Goal: Transaction & Acquisition: Purchase product/service

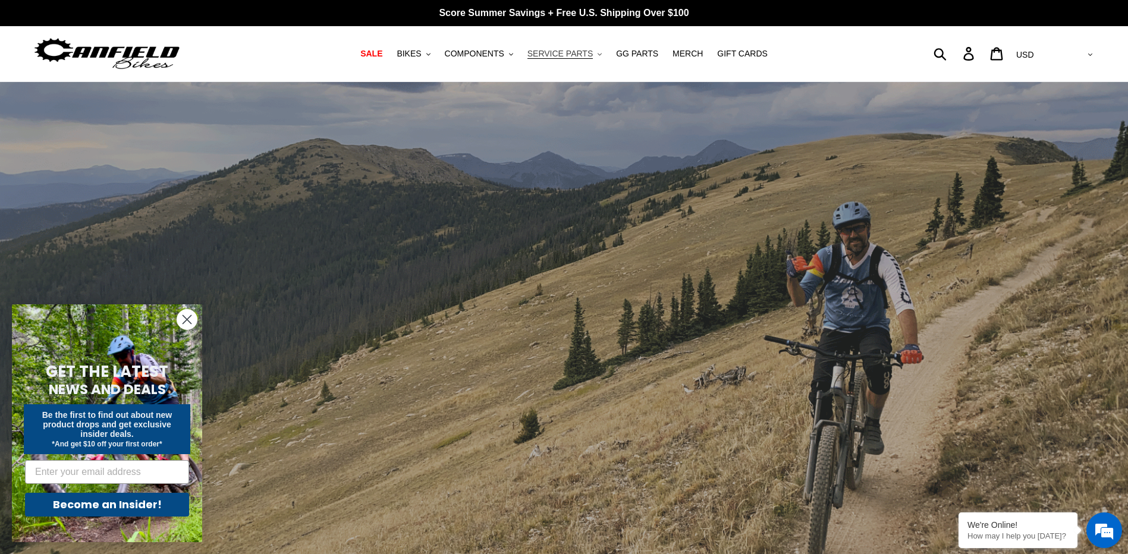
click at [582, 50] on span "SERVICE PARTS" at bounding box center [559, 54] width 65 height 10
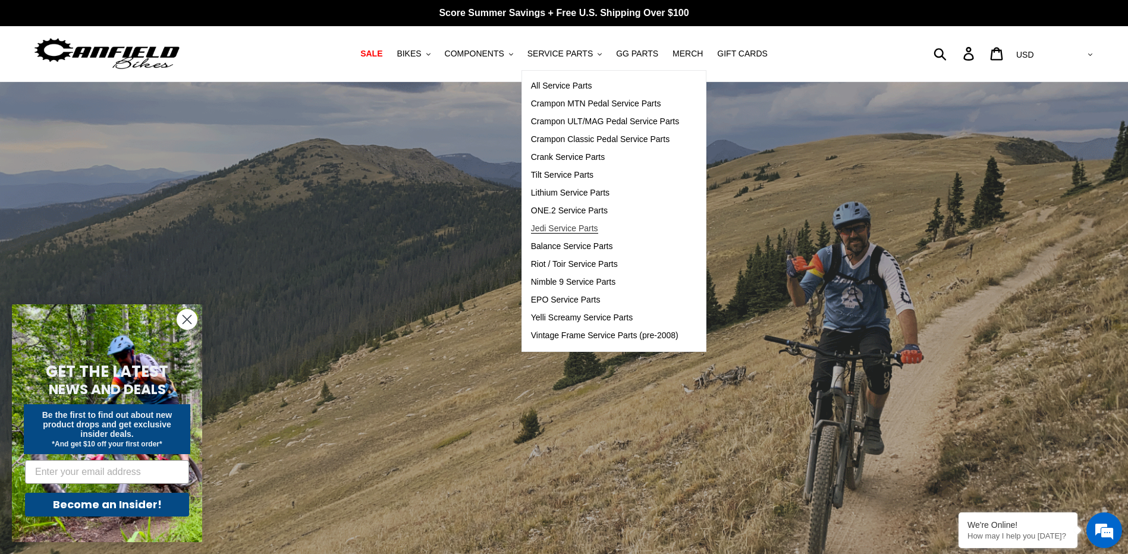
click at [579, 229] on span "Jedi Service Parts" at bounding box center [564, 229] width 67 height 10
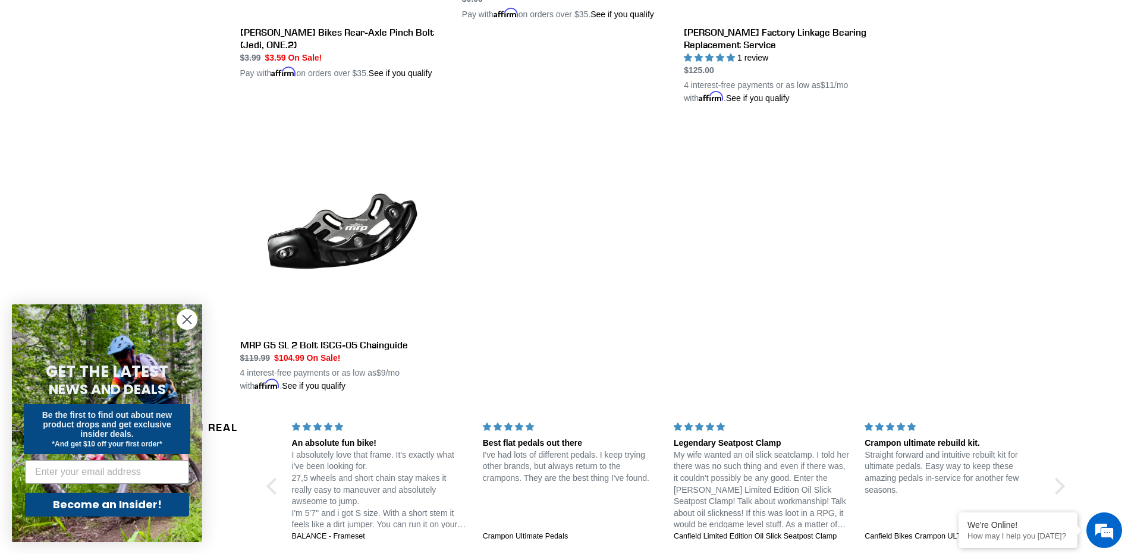
scroll to position [2022, 0]
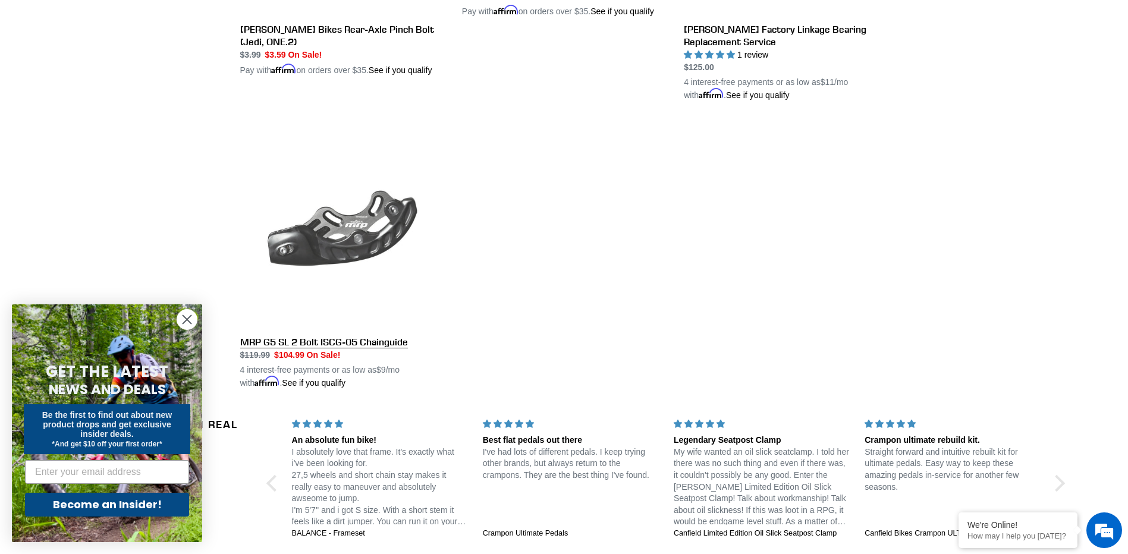
click at [342, 347] on link "MRP G5 SL 2 Bolt ISCG-05 Chainguide" at bounding box center [342, 256] width 204 height 267
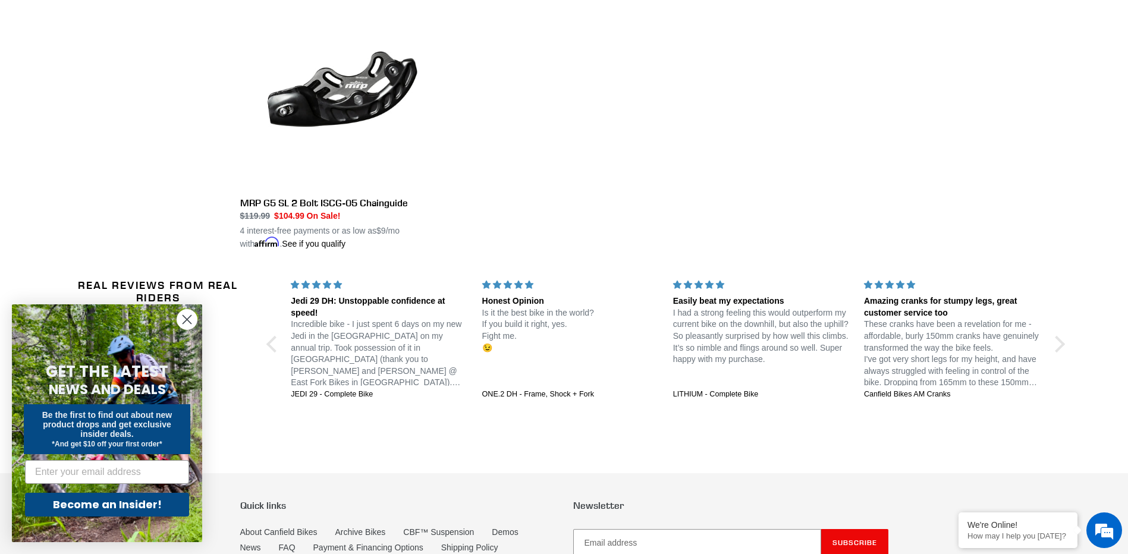
scroll to position [2161, 0]
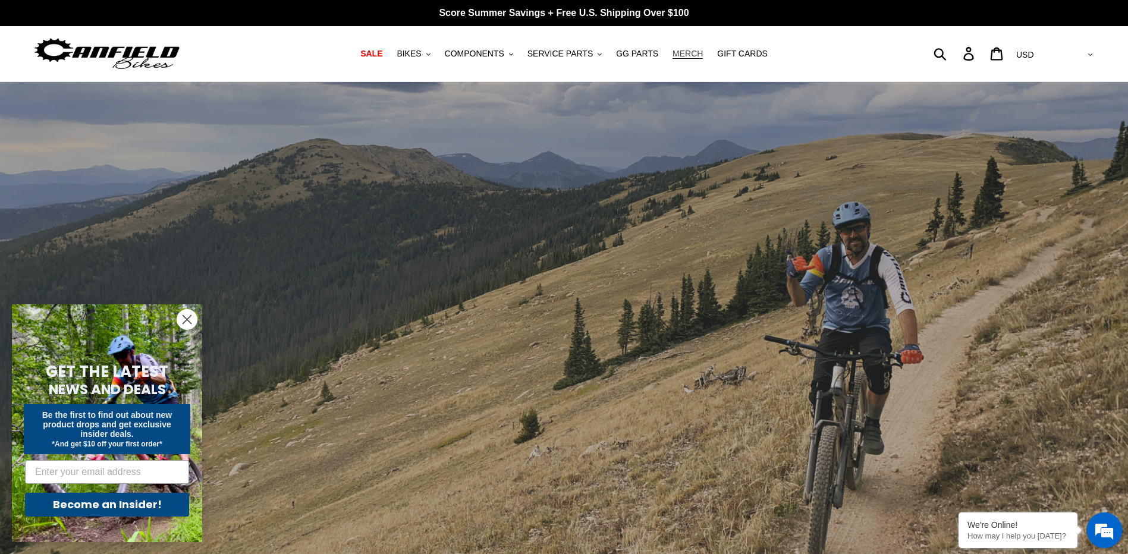
click at [682, 55] on span "MERCH" at bounding box center [688, 54] width 30 height 10
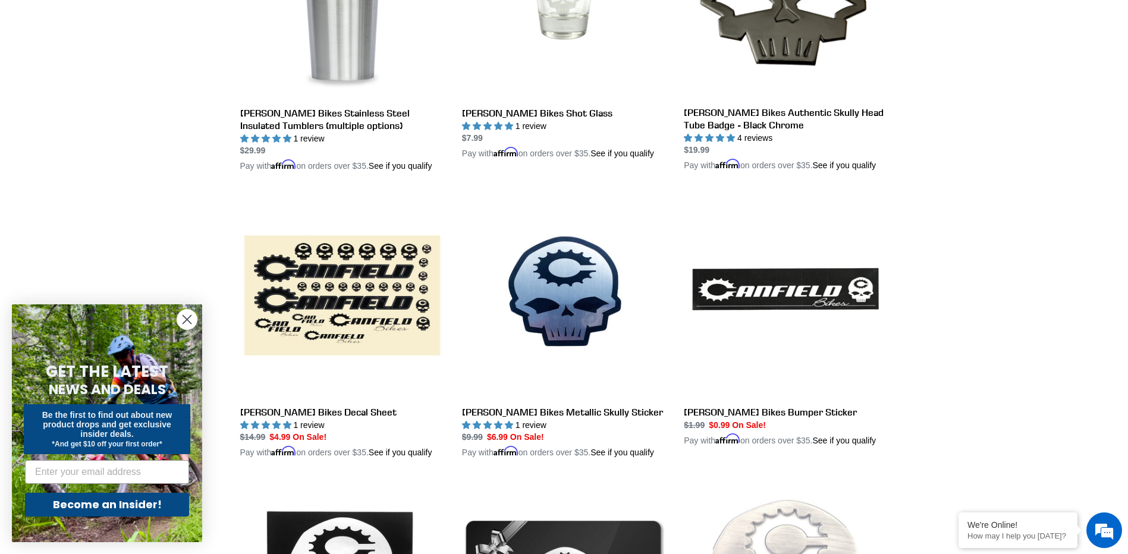
scroll to position [1070, 0]
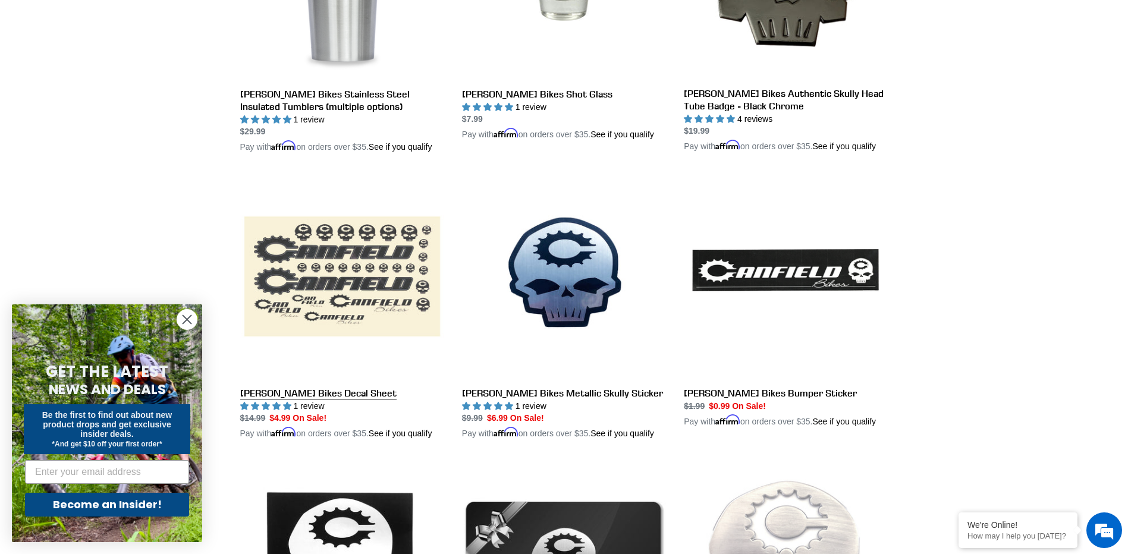
click at [300, 264] on link "Canfield Bikes Decal Sheet" at bounding box center [342, 307] width 204 height 266
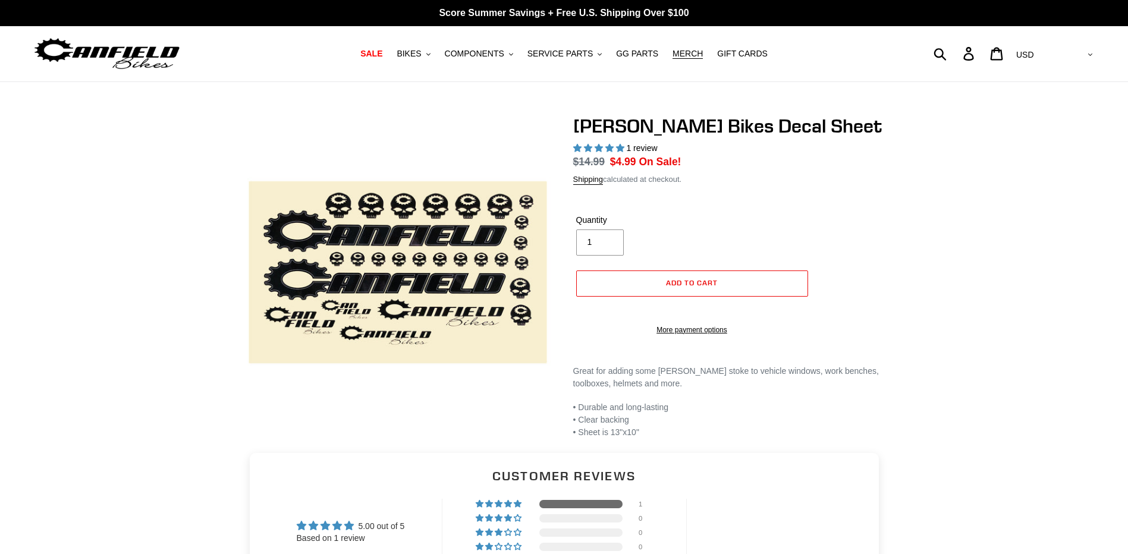
select select "highest-rating"
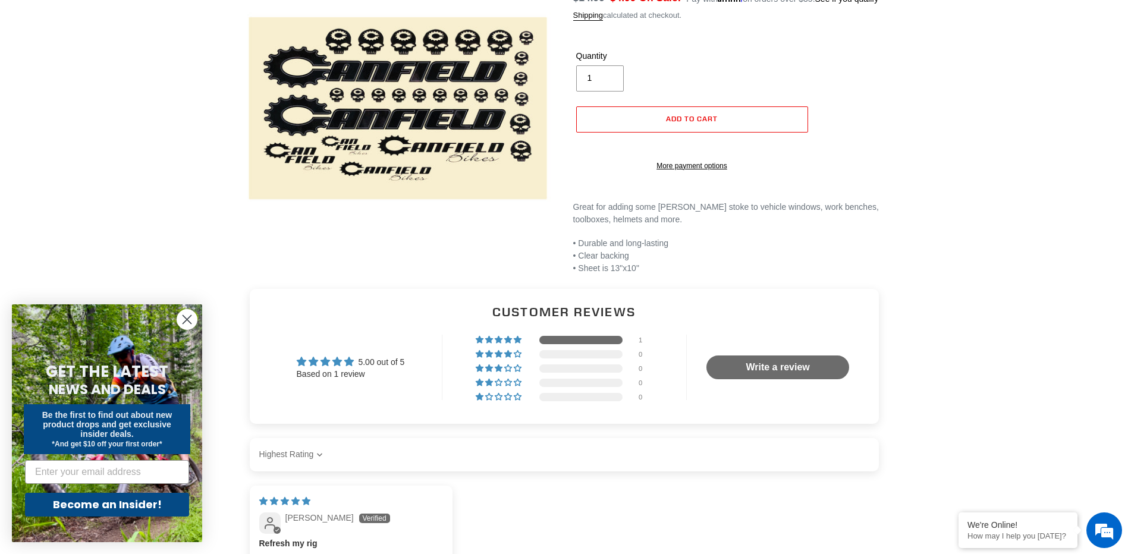
scroll to position [59, 0]
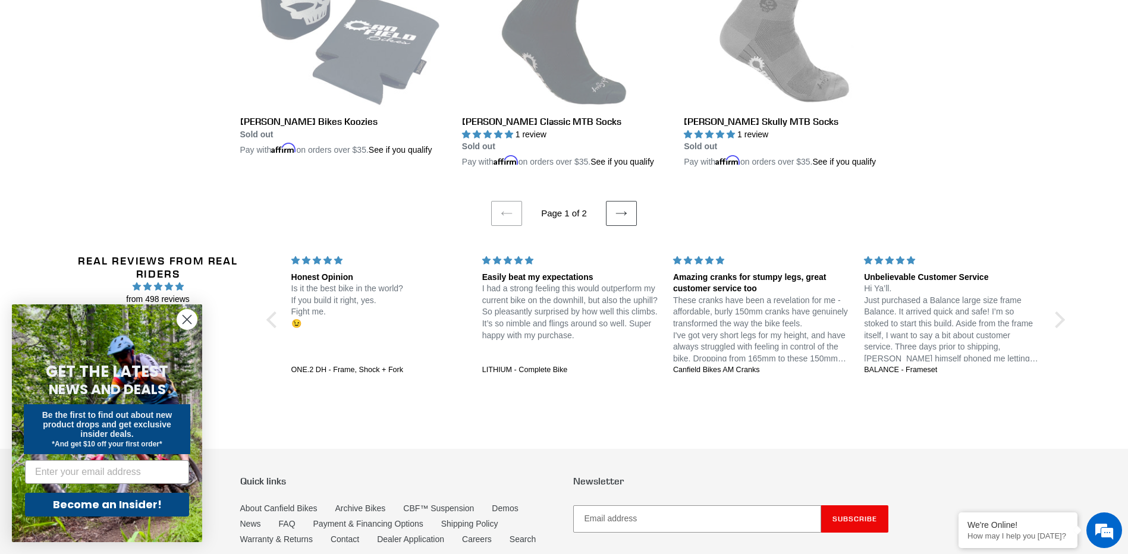
scroll to position [2552, 0]
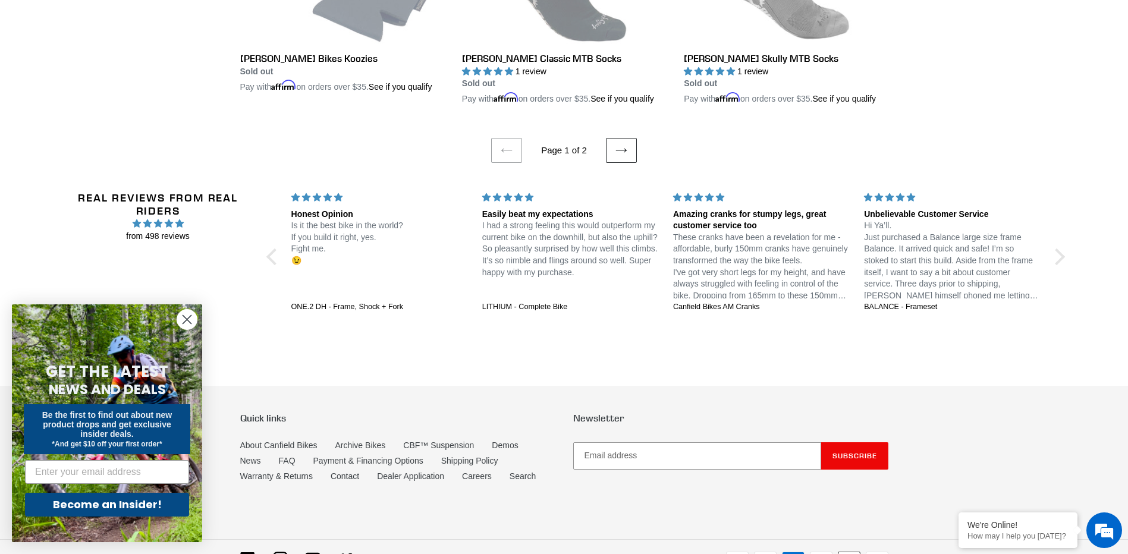
click at [615, 150] on icon at bounding box center [621, 151] width 12 height 12
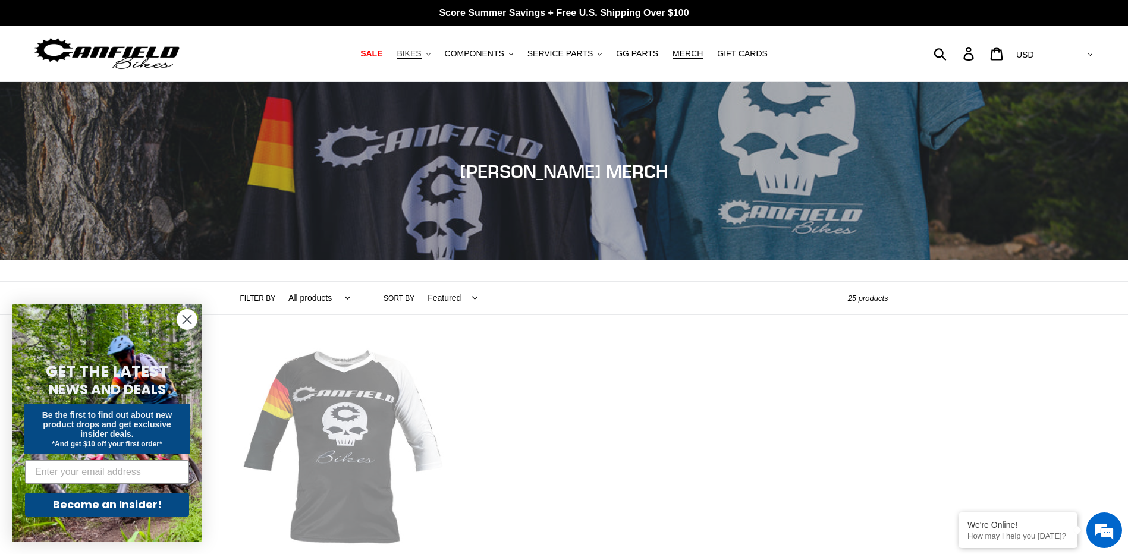
click at [421, 57] on span "BIKES" at bounding box center [409, 54] width 24 height 10
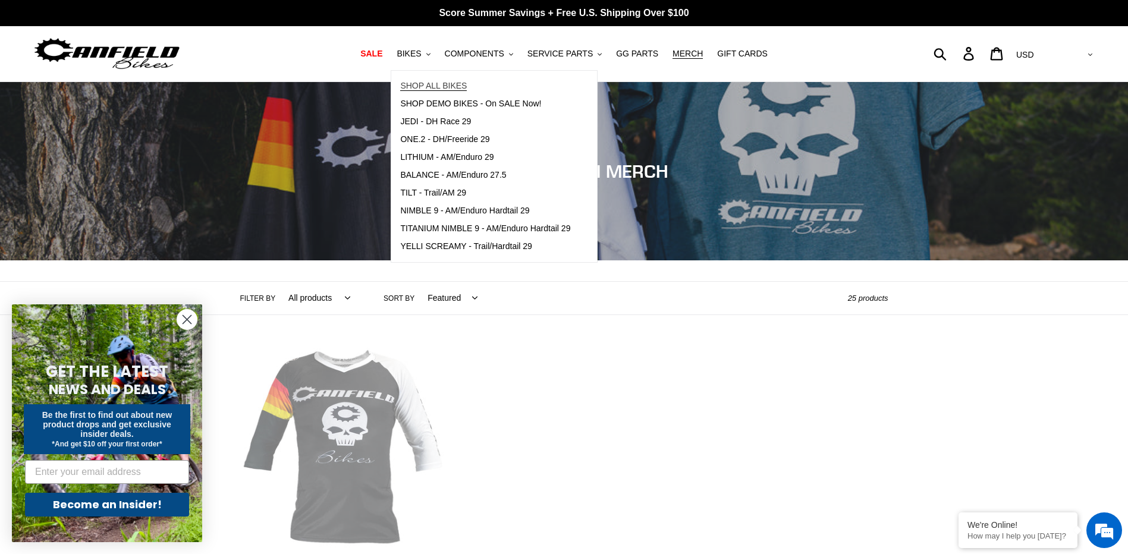
click at [435, 87] on span "SHOP ALL BIKES" at bounding box center [433, 86] width 67 height 10
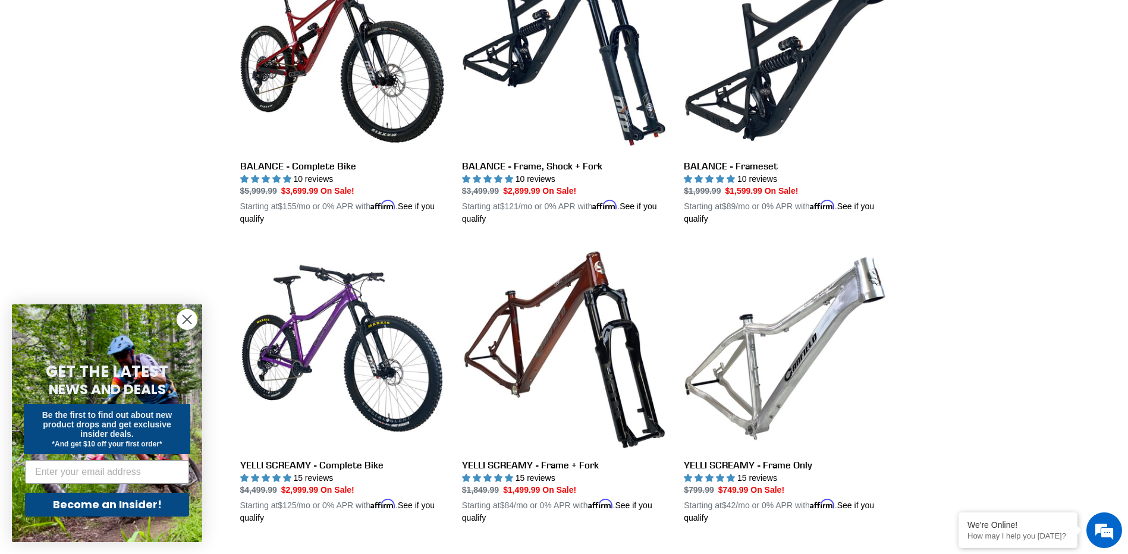
scroll to position [714, 0]
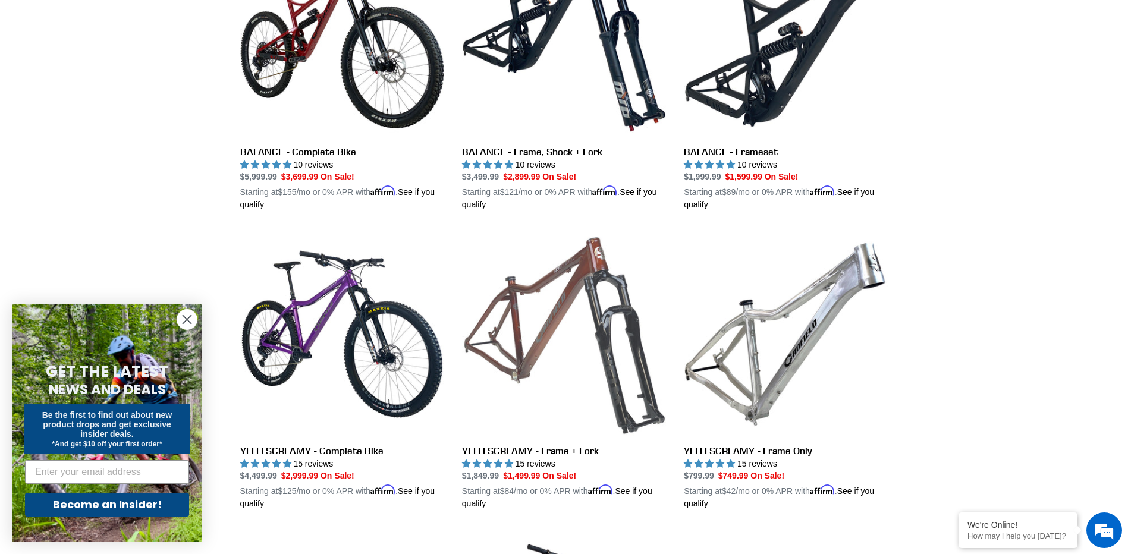
click at [500, 450] on link "YELLI SCREAMY - Frame + Fork" at bounding box center [564, 371] width 204 height 278
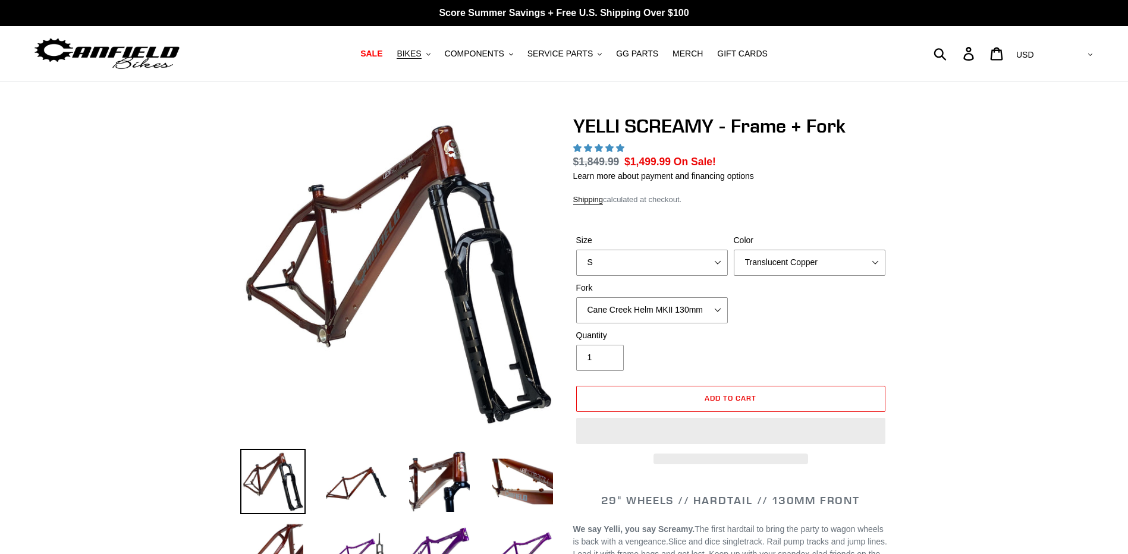
select select "highest-rating"
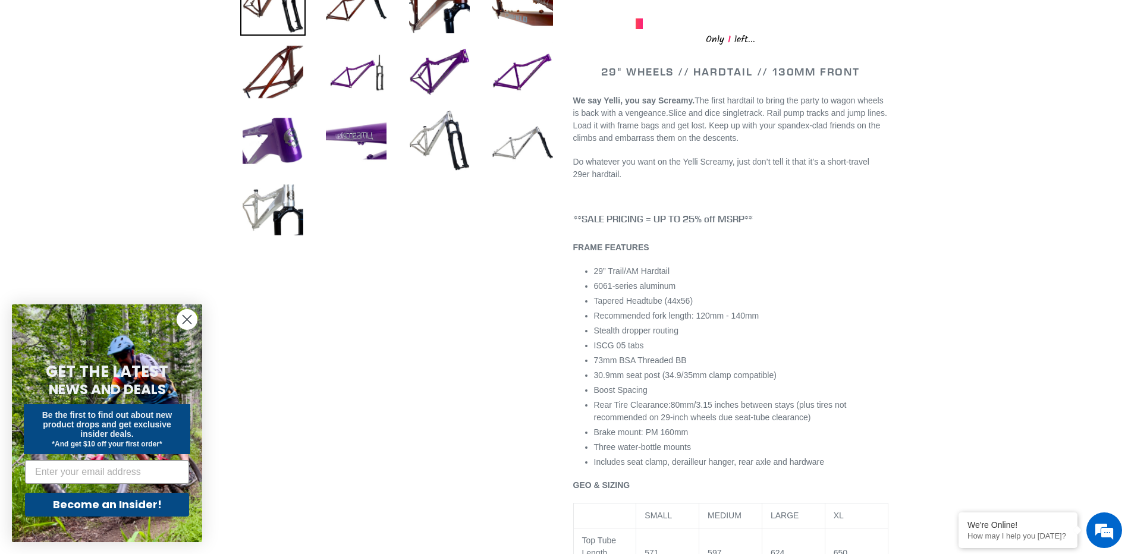
scroll to position [476, 0]
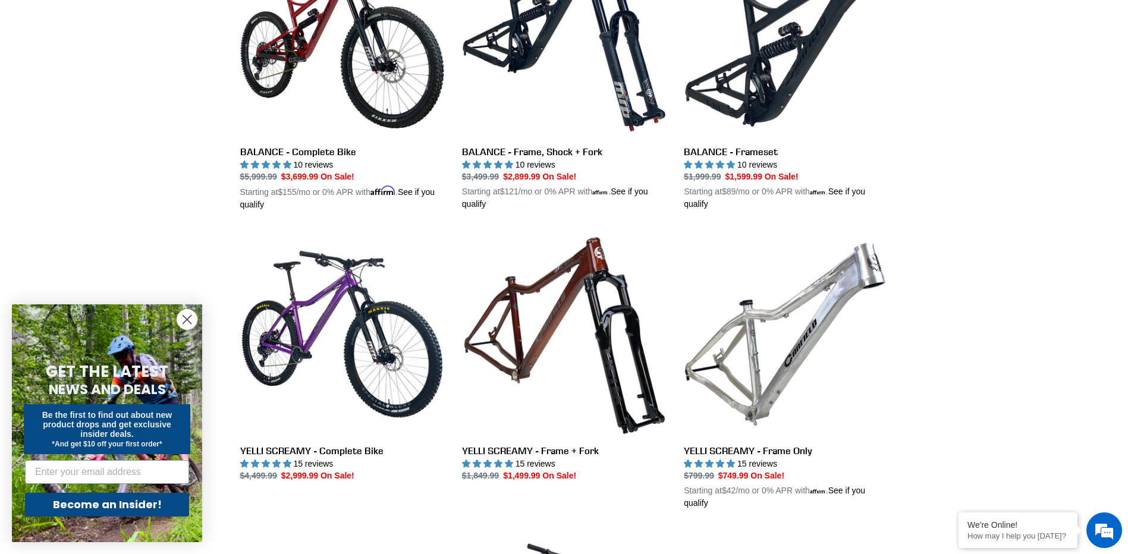
scroll to position [741, 0]
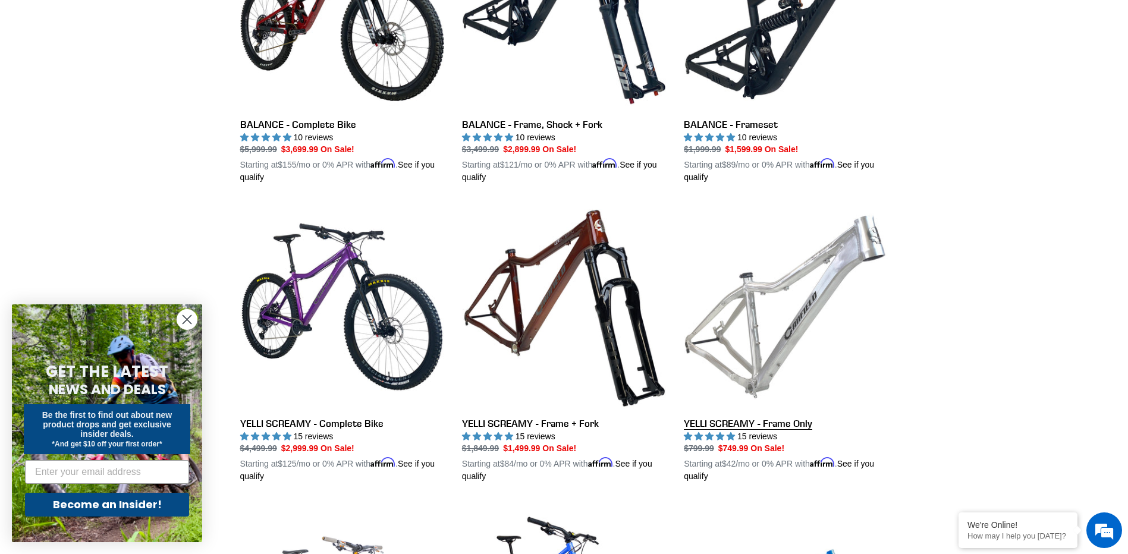
click at [800, 427] on link "YELLI SCREAMY - Frame Only" at bounding box center [786, 344] width 204 height 278
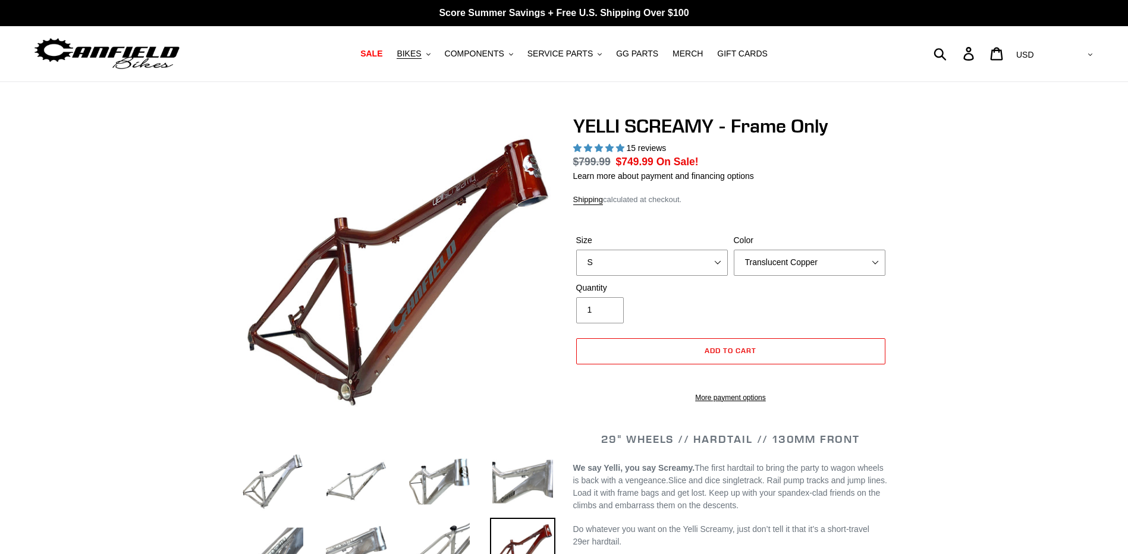
select select "highest-rating"
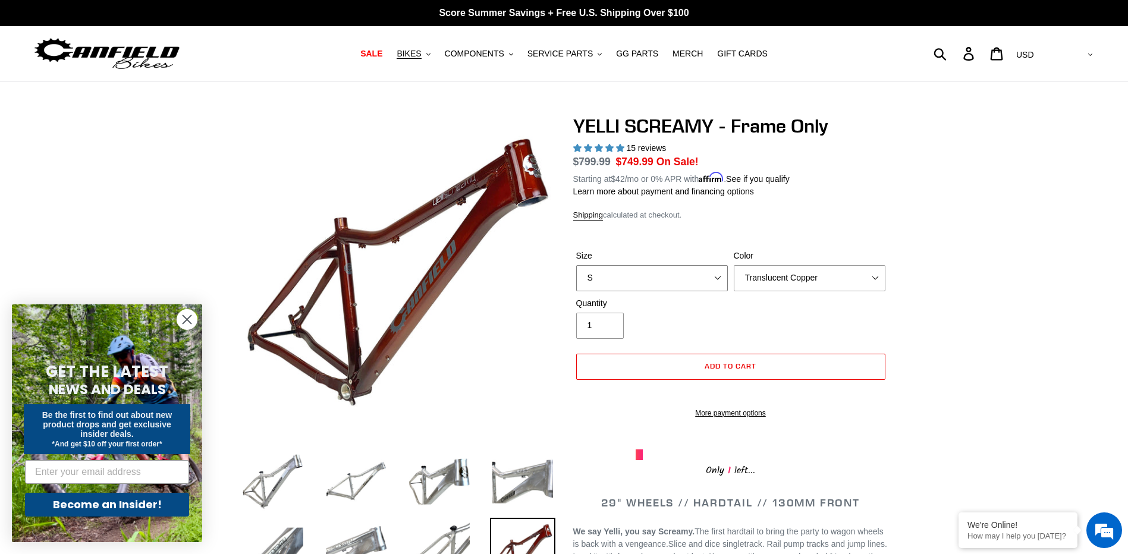
click at [713, 282] on select "S M L XL" at bounding box center [652, 278] width 152 height 26
select select "M"
click at [576, 265] on select "S M L XL" at bounding box center [652, 278] width 152 height 26
click at [793, 277] on select "Translucent Copper Purple Haze Raw" at bounding box center [810, 278] width 152 height 26
click at [734, 265] on select "Translucent Copper Purple Haze Raw" at bounding box center [810, 278] width 152 height 26
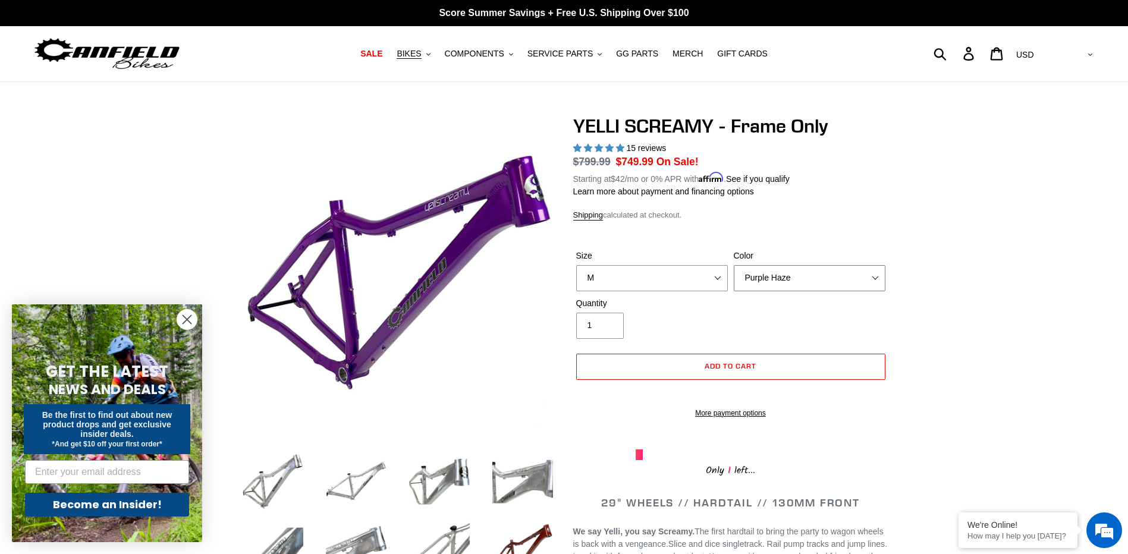
click at [788, 272] on select "Translucent Copper Purple Haze Raw" at bounding box center [810, 278] width 152 height 26
click at [734, 265] on select "Translucent Copper Purple Haze Raw" at bounding box center [810, 278] width 152 height 26
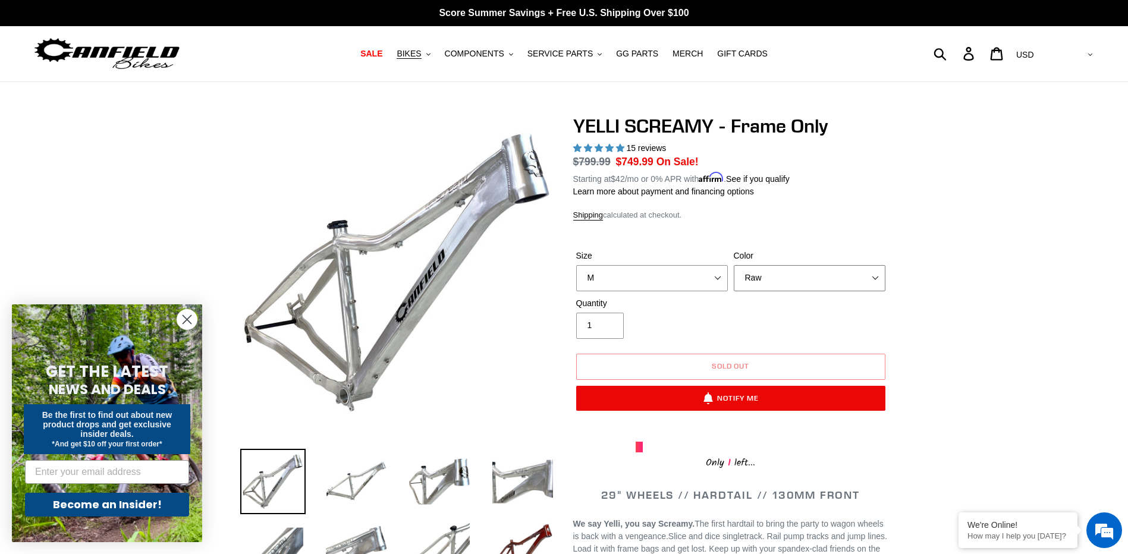
click at [791, 278] on select "Translucent Copper Purple Haze Raw" at bounding box center [810, 278] width 152 height 26
select select "Purple Haze"
click at [734, 265] on select "Translucent Copper Purple Haze Raw" at bounding box center [810, 278] width 152 height 26
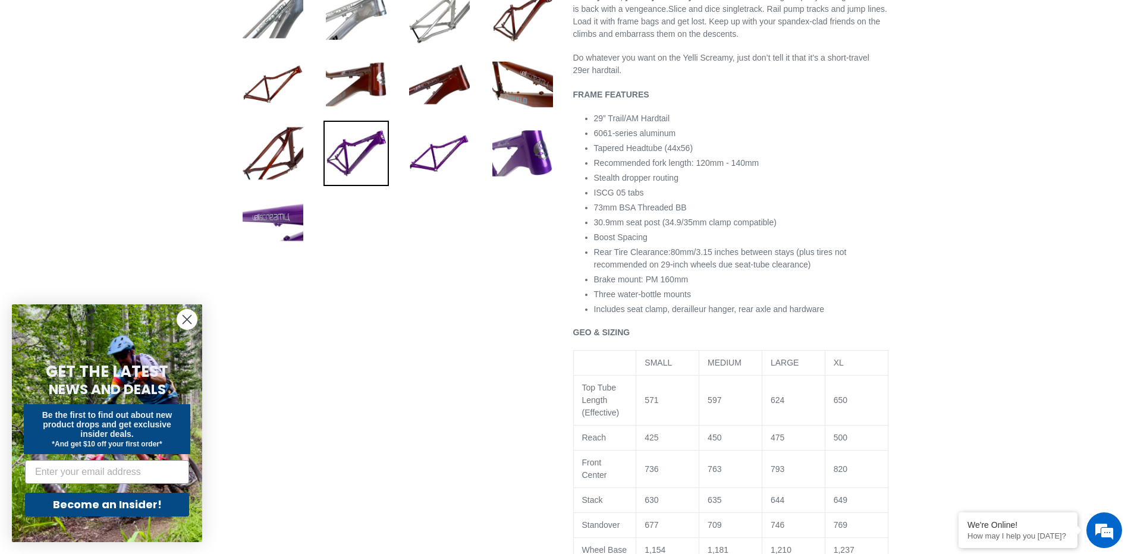
scroll to position [178, 0]
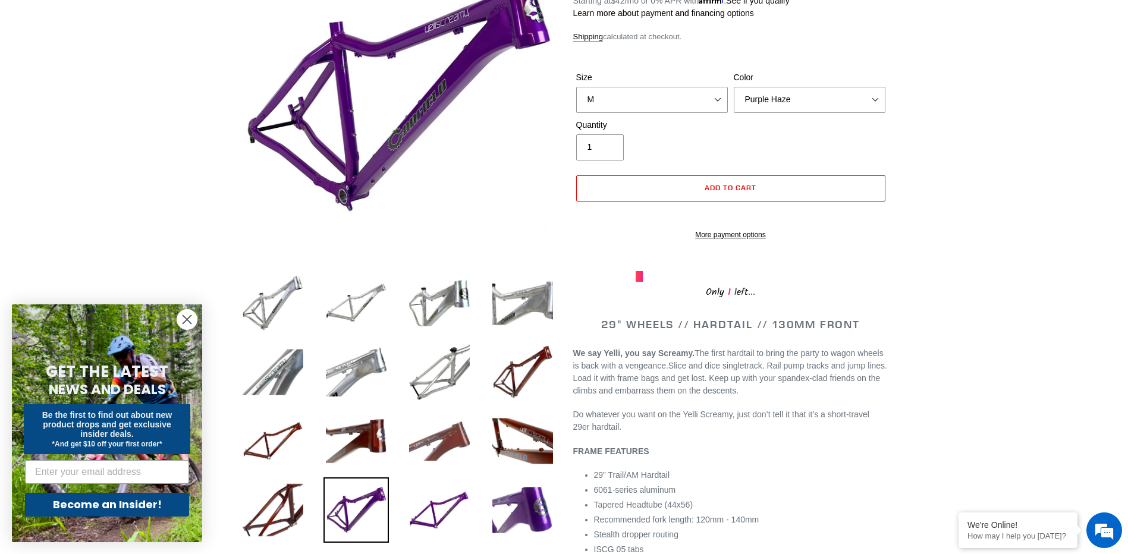
click at [438, 444] on img at bounding box center [439, 441] width 65 height 65
